Goal: Use online tool/utility: Utilize a website feature to perform a specific function

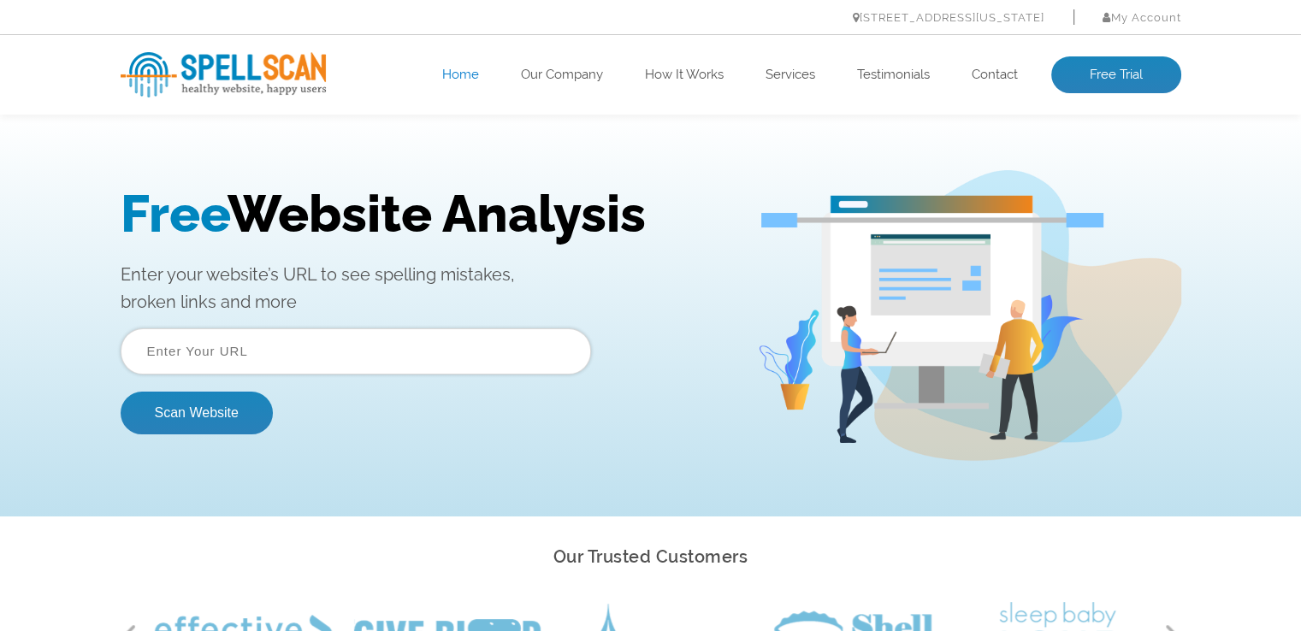
click at [288, 340] on input "text" at bounding box center [356, 351] width 470 height 46
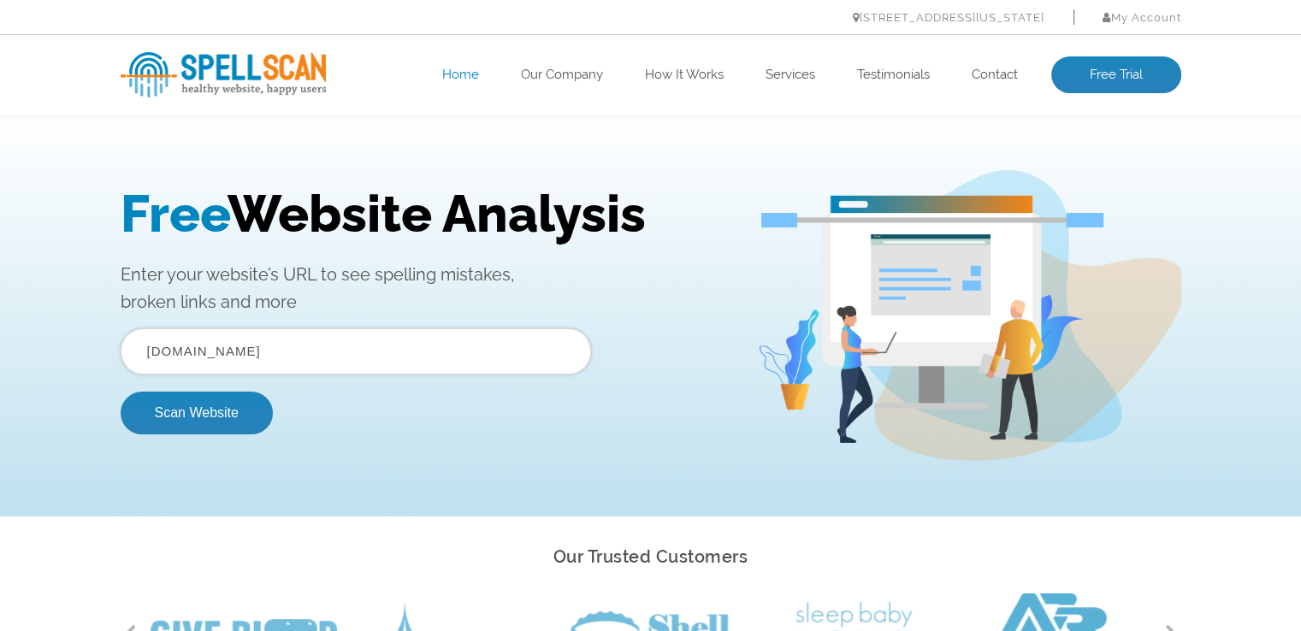
type input "[DOMAIN_NAME]"
click at [121, 392] on button "Scan Website" at bounding box center [197, 413] width 152 height 43
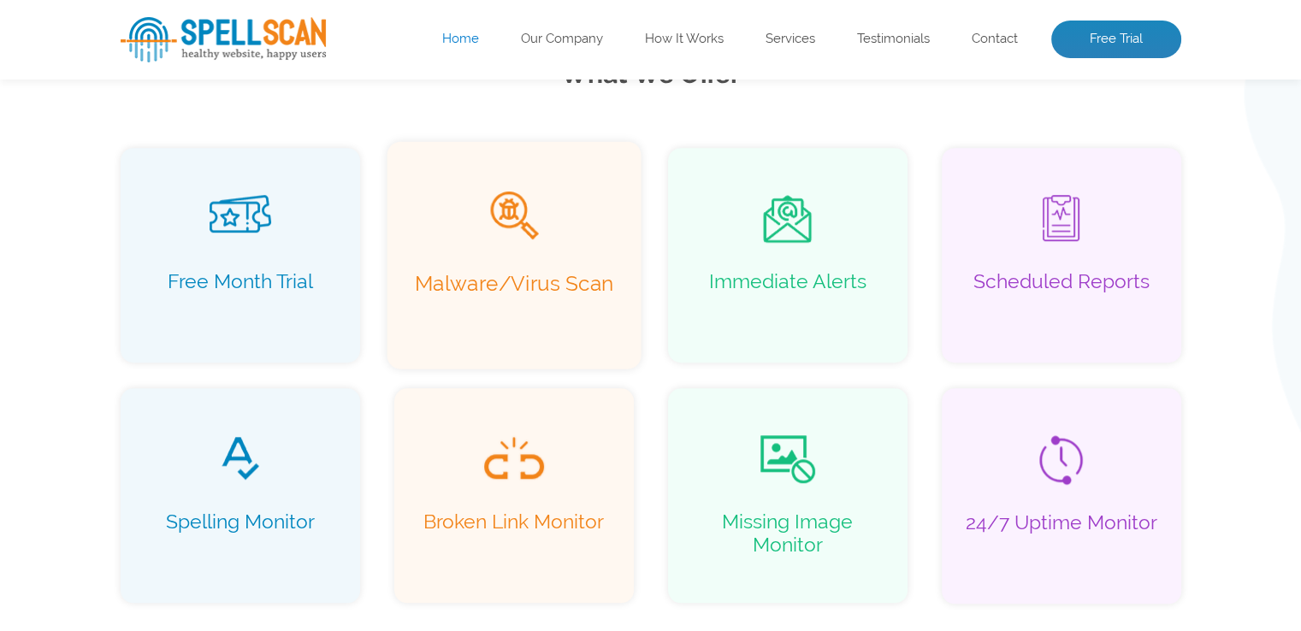
scroll to position [1283, 0]
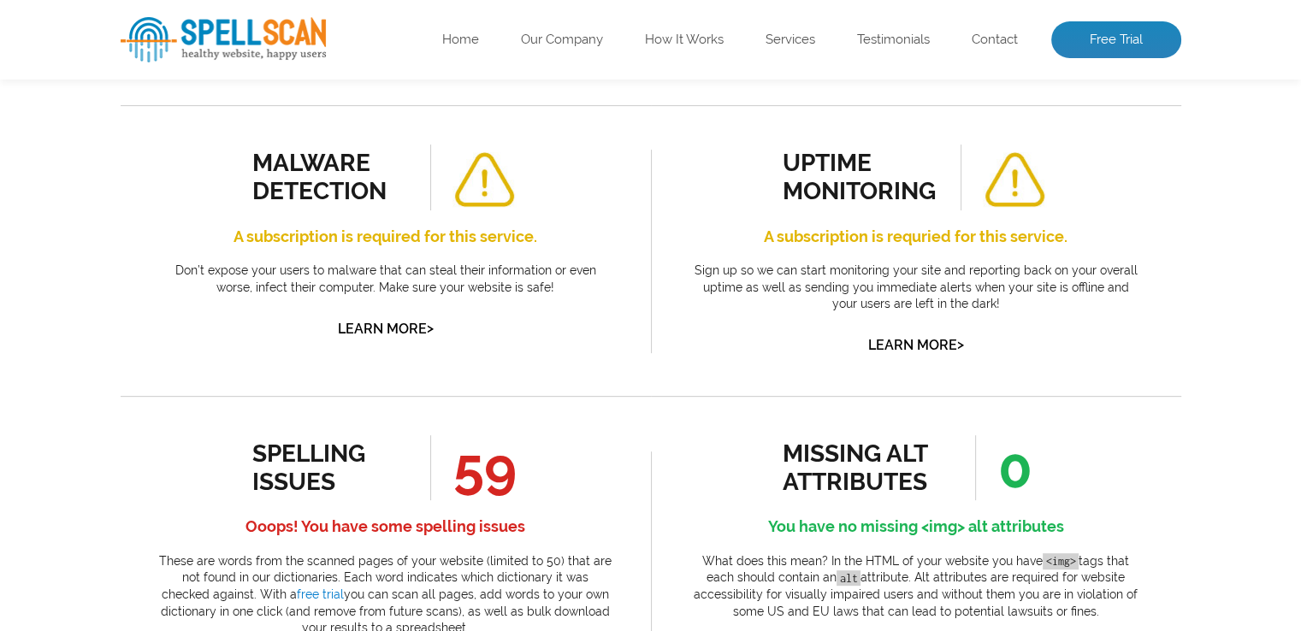
scroll to position [855, 0]
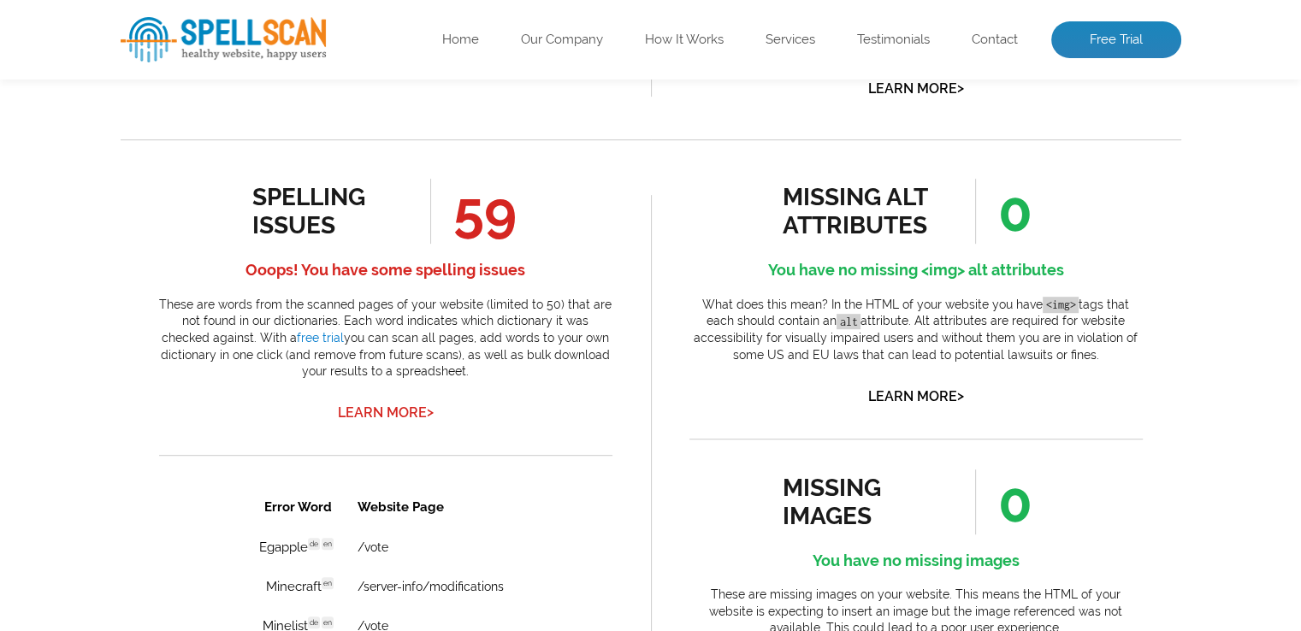
click at [382, 405] on link "Learn More >" at bounding box center [386, 413] width 96 height 16
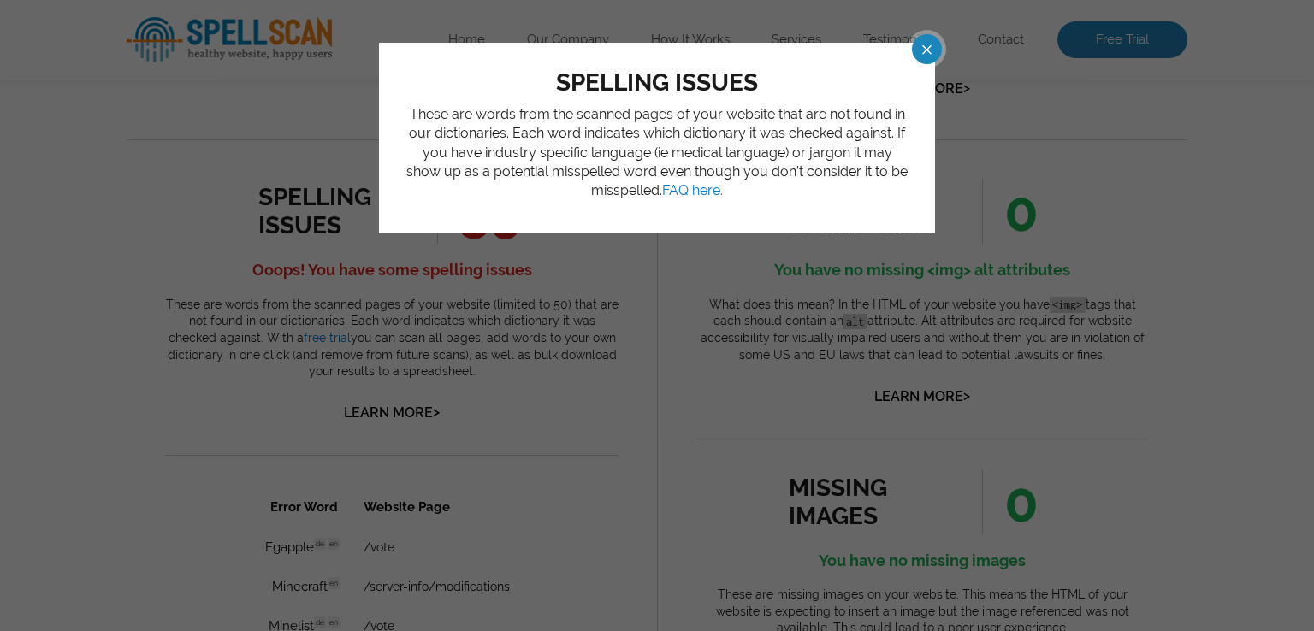
click at [382, 405] on div "spelling issues These are words from the scanned pages of your website that are…" at bounding box center [657, 315] width 1314 height 631
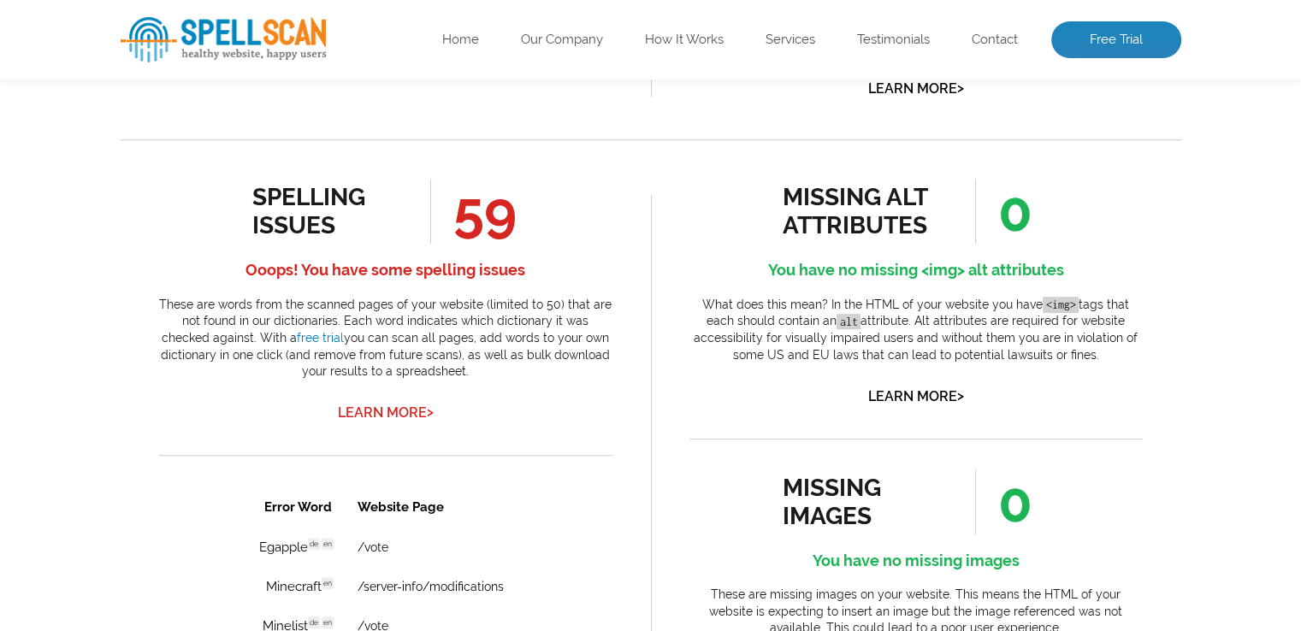
click at [408, 411] on link "Learn More >" at bounding box center [386, 413] width 96 height 16
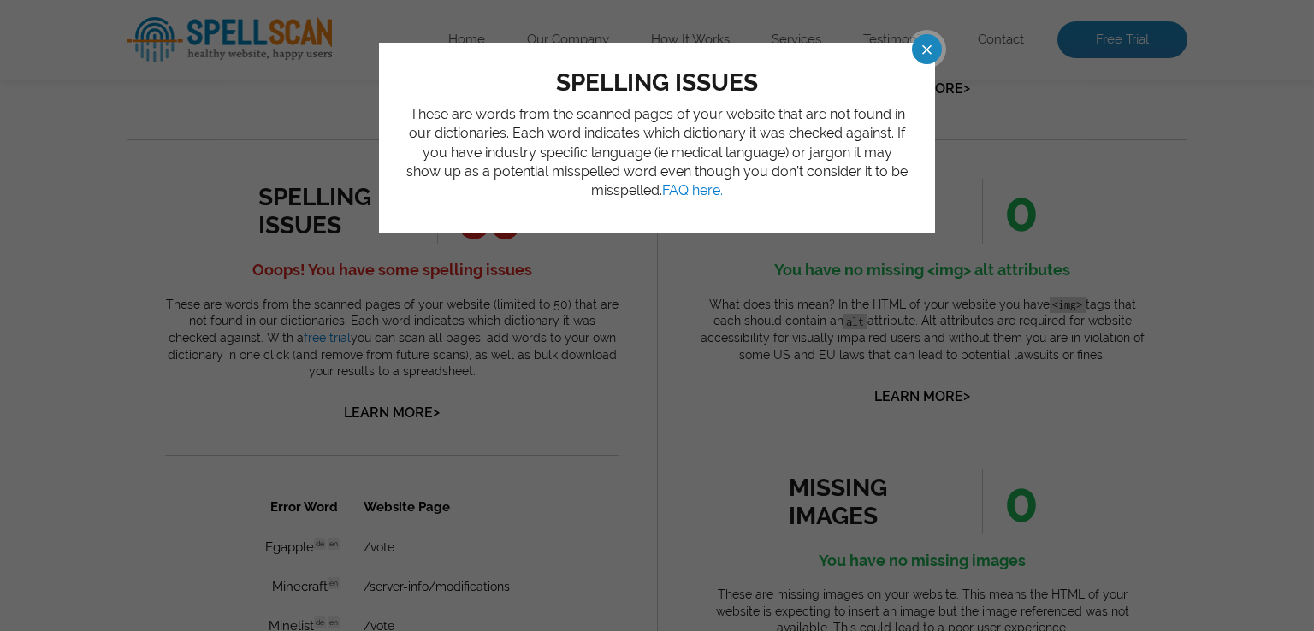
click at [390, 411] on div "spelling issues These are words from the scanned pages of your website that are…" at bounding box center [657, 315] width 1314 height 631
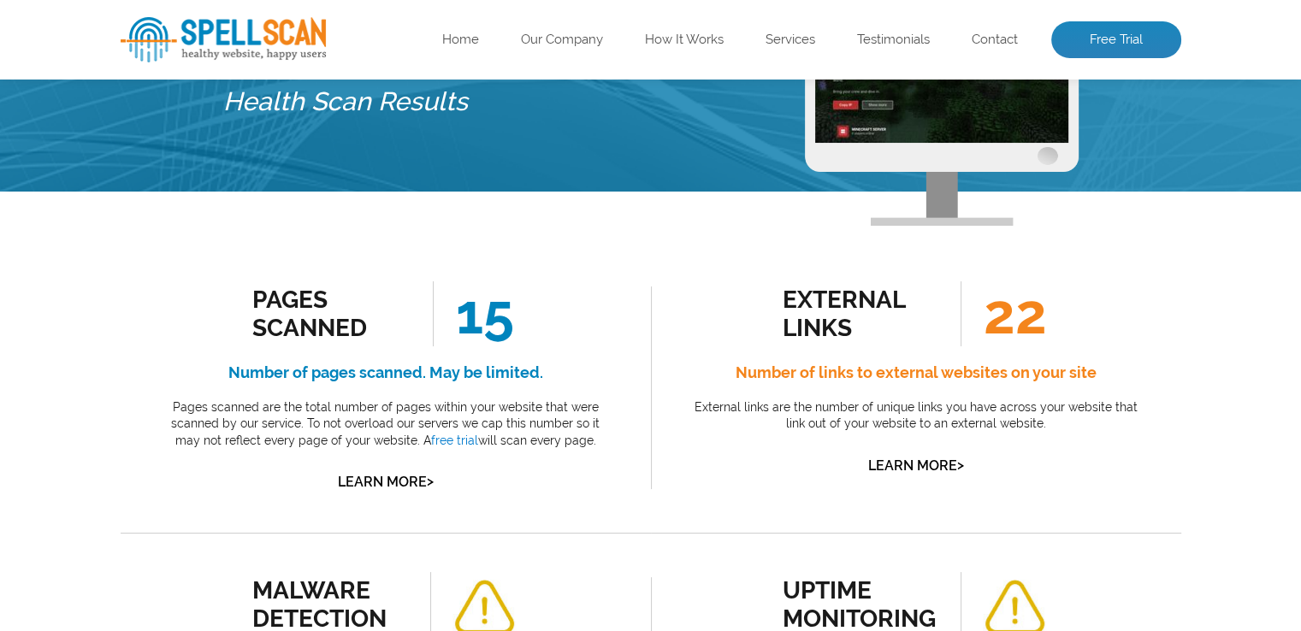
scroll to position [0, 0]
